Goal: Check status: Check status

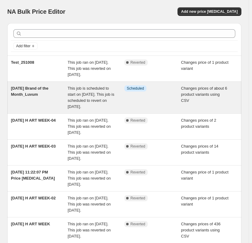
click at [52, 103] on div "[DATE] Brand of the Month_Luvum" at bounding box center [39, 97] width 57 height 24
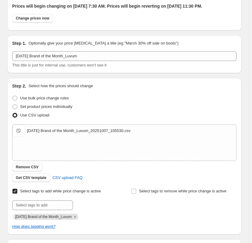
scroll to position [33, 0]
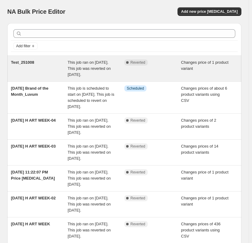
click at [86, 70] on span "This job ran on [DATE]. This job was reverted on [DATE]." at bounding box center [89, 68] width 43 height 17
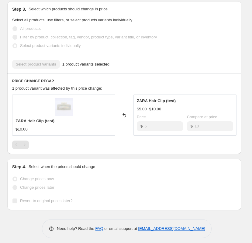
scroll to position [174, 0]
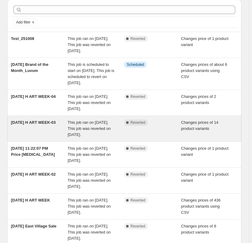
scroll to position [30, 0]
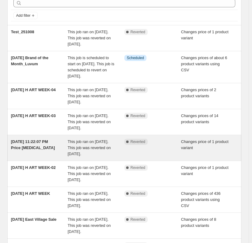
click at [58, 157] on div "[DATE] 11:22:07 PM Price [MEDICAL_DATA]" at bounding box center [39, 148] width 57 height 18
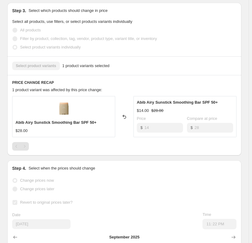
scroll to position [213, 0]
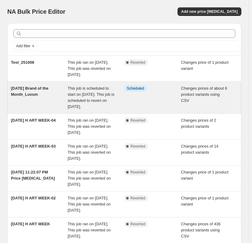
click at [27, 90] on span "[DATE] Brand of the Month_Luvum" at bounding box center [29, 91] width 37 height 11
